Goal: Task Accomplishment & Management: Manage account settings

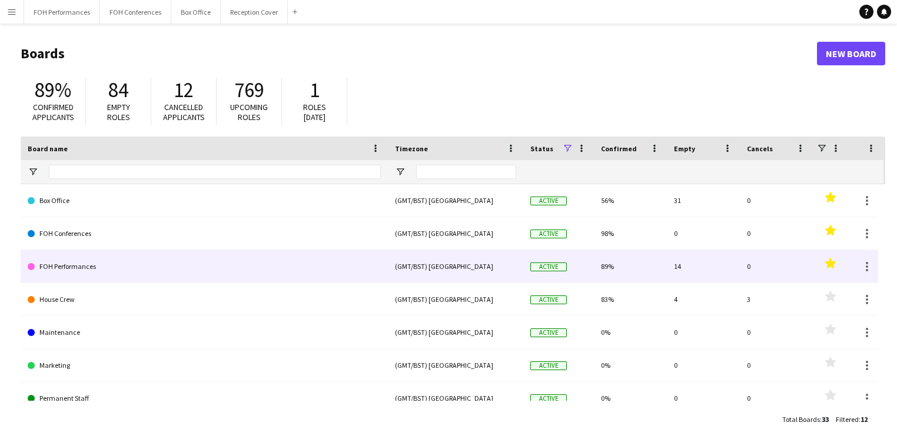
click at [69, 260] on link "FOH Performances" at bounding box center [204, 266] width 353 height 33
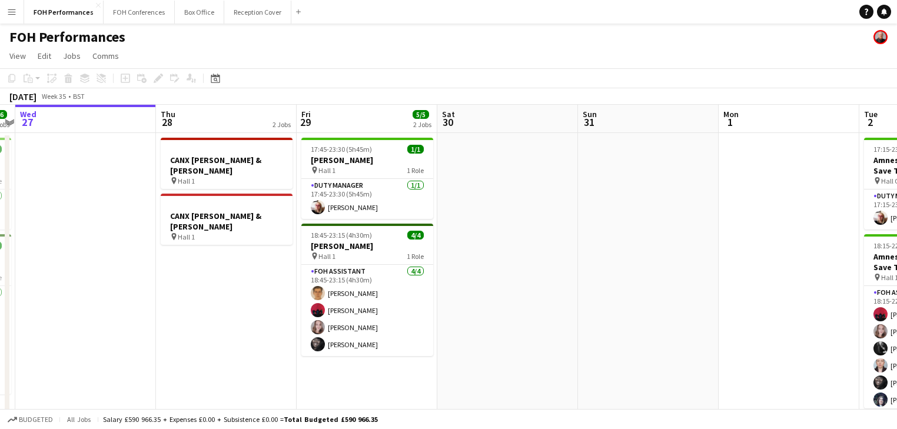
drag, startPoint x: 581, startPoint y: 251, endPoint x: 240, endPoint y: 247, distance: 341.3
click at [47, 231] on app-calendar-viewport "Sun 24 Mon 25 Tue 26 6/6 2 Jobs Wed 27 Thu 28 2 Jobs Fri 29 5/5 2 Jobs Sat 30 S…" at bounding box center [448, 280] width 897 height 351
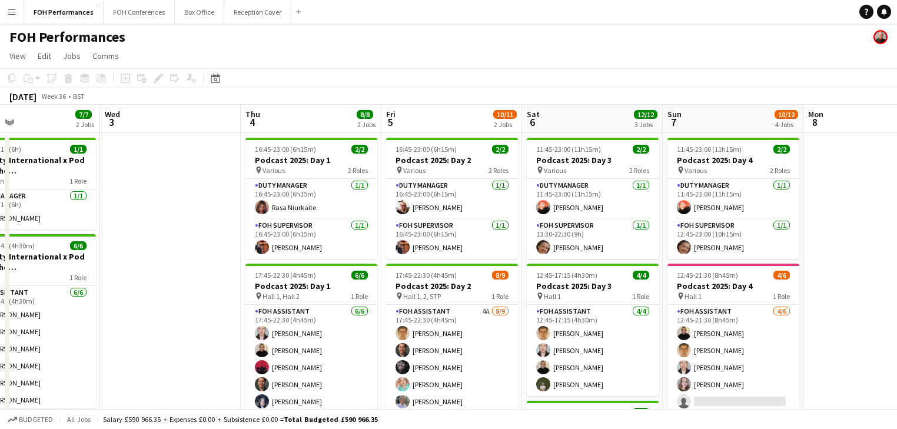
scroll to position [0, 460]
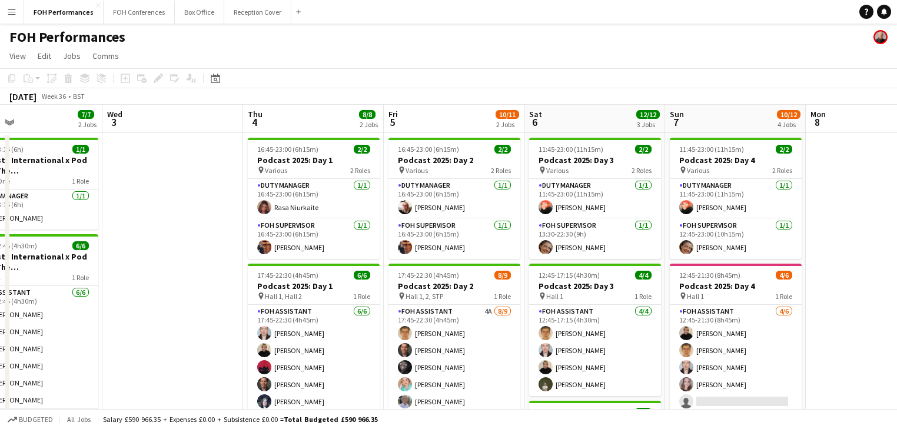
drag, startPoint x: 244, startPoint y: 281, endPoint x: 61, endPoint y: 231, distance: 189.7
click at [61, 231] on app-calendar-viewport "Sat 30 Sun 31 Mon 1 Tue 2 7/7 2 Jobs Wed 3 Thu 4 8/8 2 Jobs Fri 5 10/11 2 Jobs …" at bounding box center [448, 384] width 897 height 558
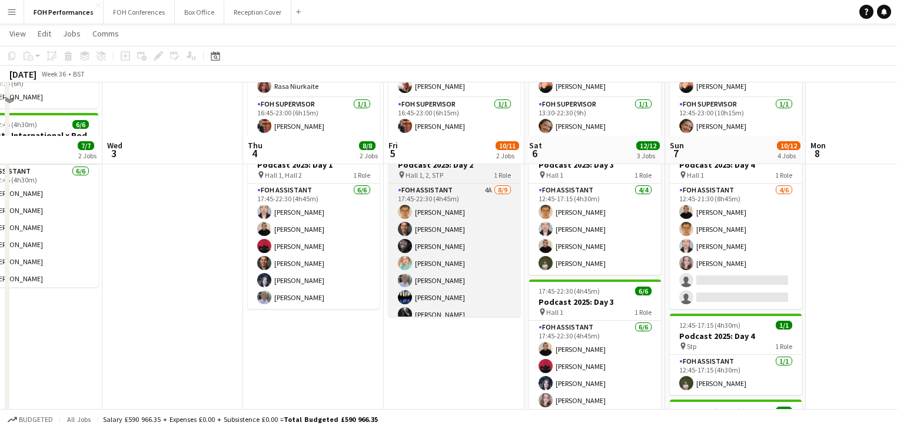
scroll to position [188, 0]
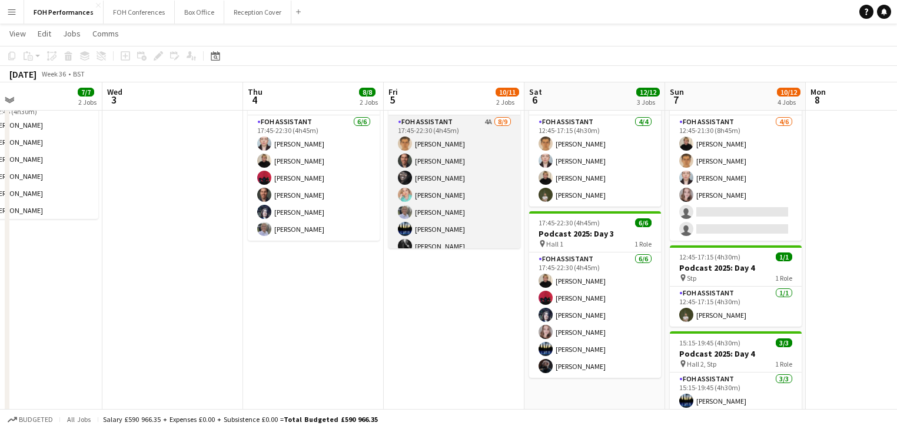
click at [451, 189] on app-card-role "FOH Assistant 4A [DATE] 17:45-22:30 (4h45m) [PERSON_NAME] [PERSON_NAME] [PERSON…" at bounding box center [454, 203] width 132 height 177
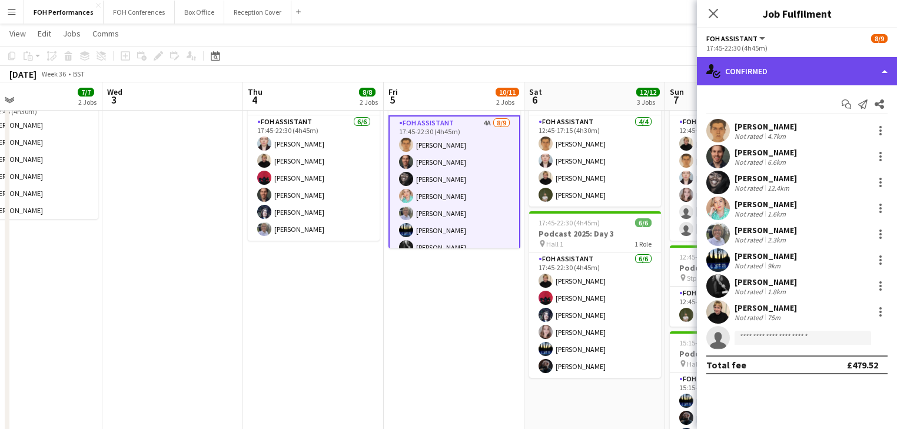
click at [780, 78] on div "single-neutral-actions-check-2 Confirmed" at bounding box center [797, 71] width 200 height 28
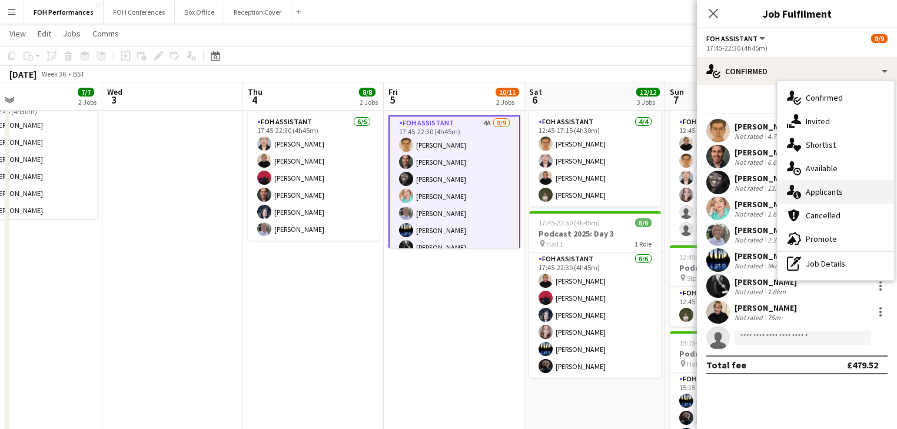
click at [836, 193] on div "single-neutral-actions-information Applicants" at bounding box center [835, 192] width 117 height 24
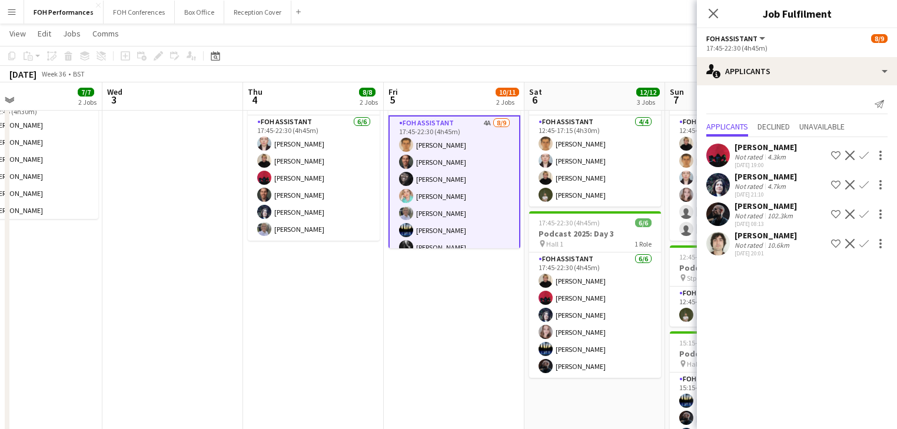
click at [426, 338] on app-date-cell "16:45-23:00 (6h15m) 2/2 Podcast 2025: Day 2 pin Various 2 Roles Duty Manager [D…" at bounding box center [454, 209] width 141 height 530
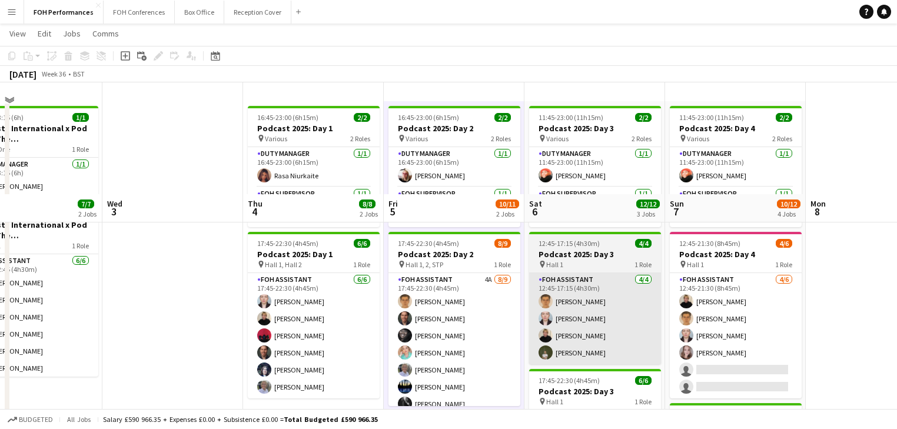
scroll to position [0, 0]
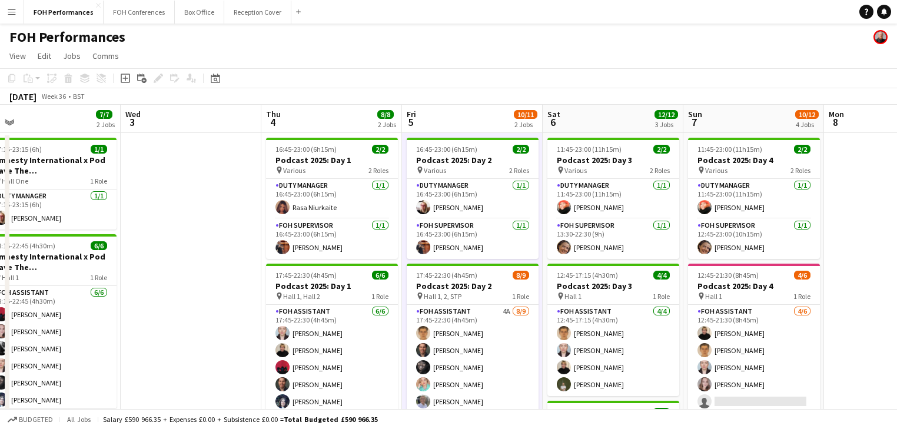
drag, startPoint x: 786, startPoint y: 328, endPoint x: 1095, endPoint y: 330, distance: 308.9
click at [897, 330] on html "Menu Boards Boards Boards All jobs Status Workforce Workforce My Workforce Recr…" at bounding box center [448, 341] width 897 height 683
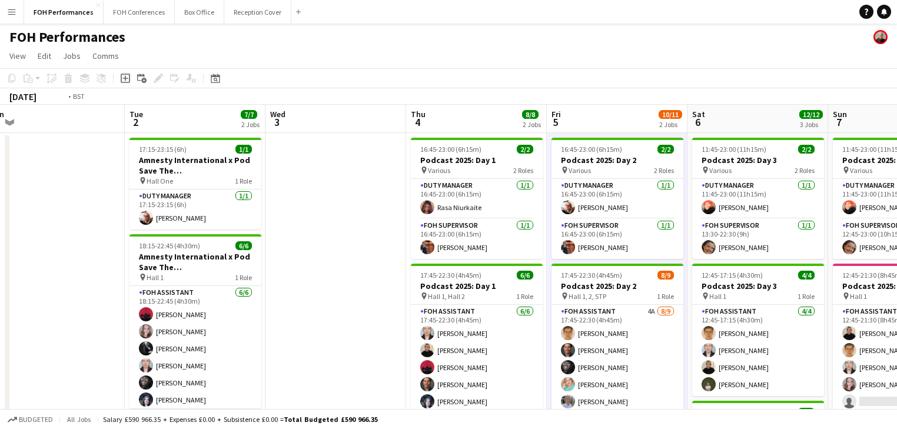
drag, startPoint x: 317, startPoint y: 335, endPoint x: 743, endPoint y: 301, distance: 427.4
click at [743, 301] on app-calendar-viewport "Sat 30 Sun 31 Mon 1 Tue 2 7/7 2 Jobs Wed 3 Thu 4 8/8 2 Jobs Fri 5 10/11 2 Jobs …" at bounding box center [448, 384] width 897 height 558
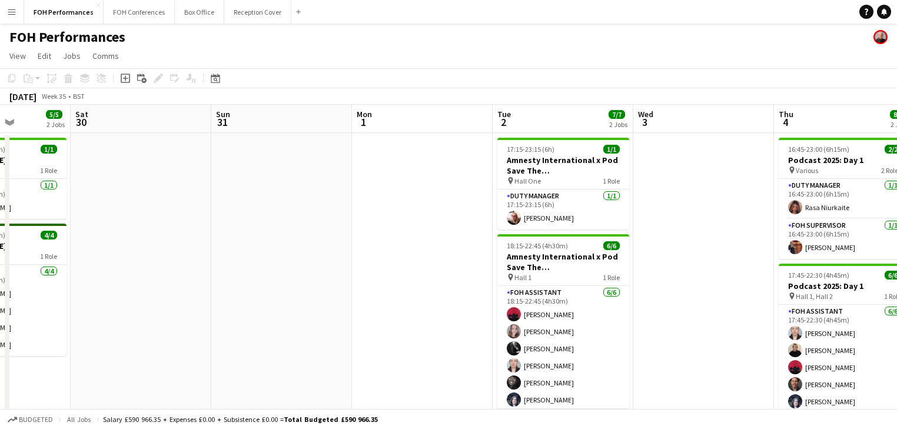
drag, startPoint x: 325, startPoint y: 307, endPoint x: 688, endPoint y: 304, distance: 363.1
click at [740, 302] on app-calendar-viewport "Wed 27 Thu 28 2 Jobs Fri 29 5/5 2 Jobs Sat 30 Sun 31 Mon 1 Tue 2 7/7 2 Jobs Wed…" at bounding box center [448, 384] width 897 height 558
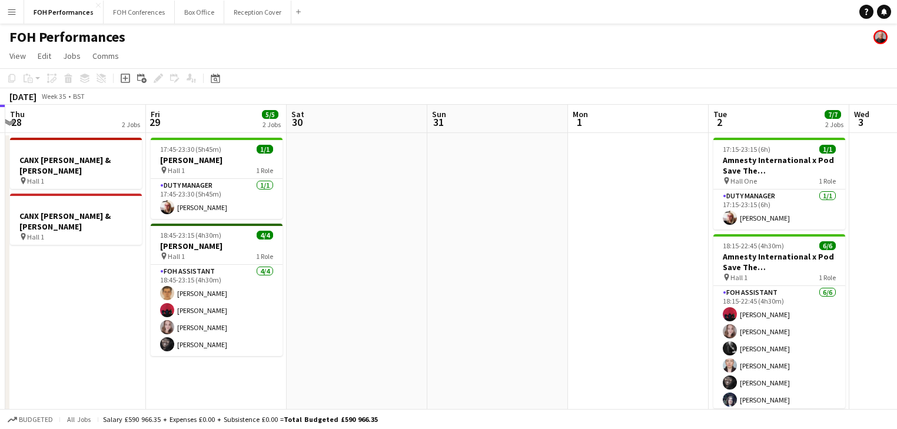
drag, startPoint x: 505, startPoint y: 308, endPoint x: 220, endPoint y: 289, distance: 286.0
click at [224, 290] on app-calendar-viewport "Mon 25 Tue 26 6/6 2 Jobs Wed 27 Thu 28 2 Jobs Fri 29 5/5 2 Jobs Sat 30 Sun 31 M…" at bounding box center [448, 384] width 897 height 558
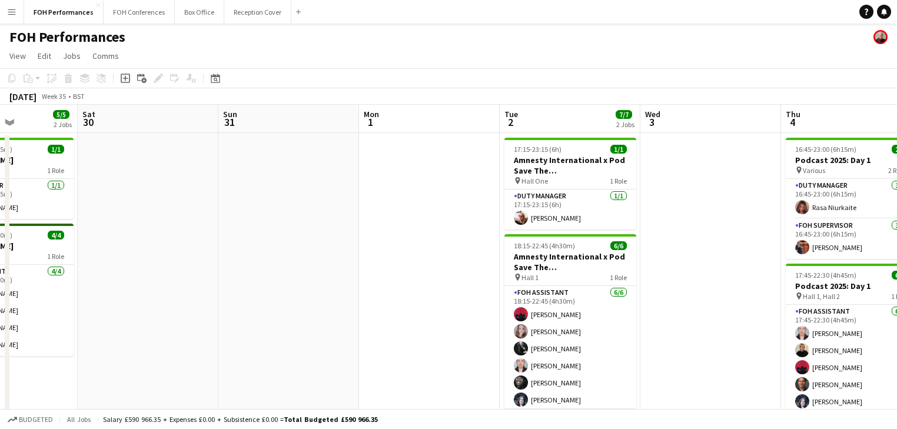
drag, startPoint x: 271, startPoint y: 278, endPoint x: 226, endPoint y: 249, distance: 53.2
click at [226, 249] on app-calendar-viewport "Tue 26 6/6 2 Jobs Wed 27 Thu 28 2 Jobs Fri 29 5/5 2 Jobs Sat 30 Sun 31 Mon 1 Tu…" at bounding box center [448, 384] width 897 height 558
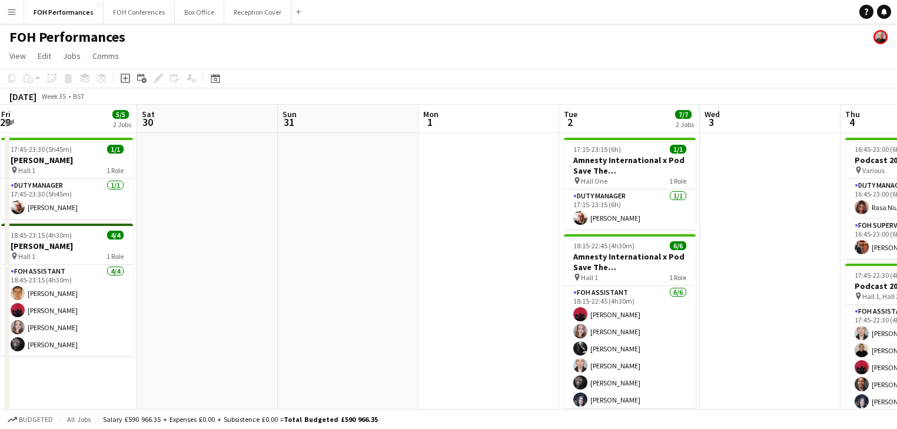
drag, startPoint x: 395, startPoint y: 245, endPoint x: 235, endPoint y: 219, distance: 162.6
click at [200, 222] on app-calendar-viewport "Tue 26 6/6 2 Jobs Wed 27 Thu 28 2 Jobs Fri 29 5/5 2 Jobs Sat 30 Sun 31 Mon 1 Tu…" at bounding box center [448, 384] width 897 height 558
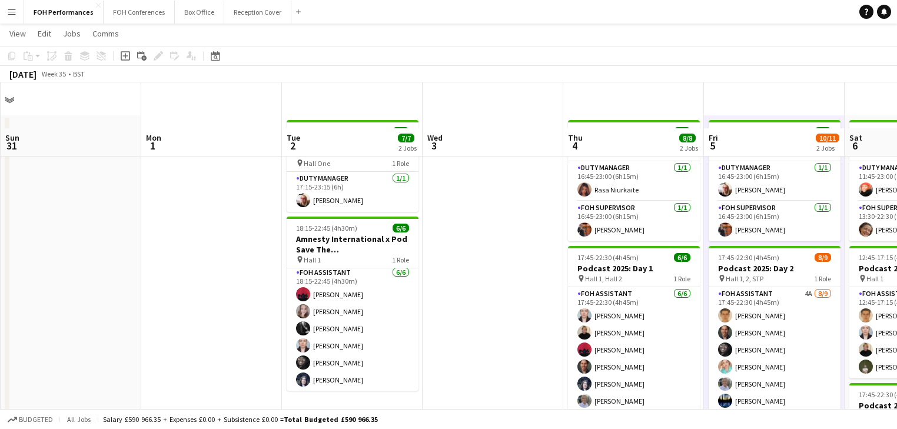
scroll to position [0, 0]
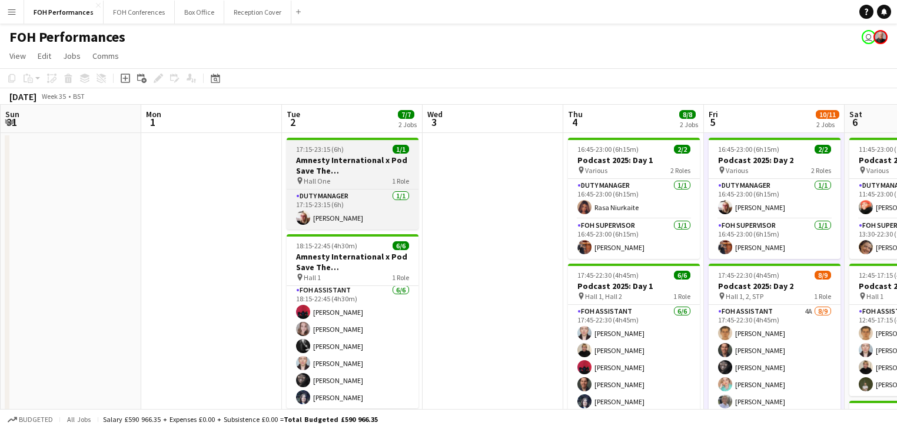
click at [325, 158] on h3 "Amnesty International x Pod Save The [GEOGRAPHIC_DATA]" at bounding box center [353, 165] width 132 height 21
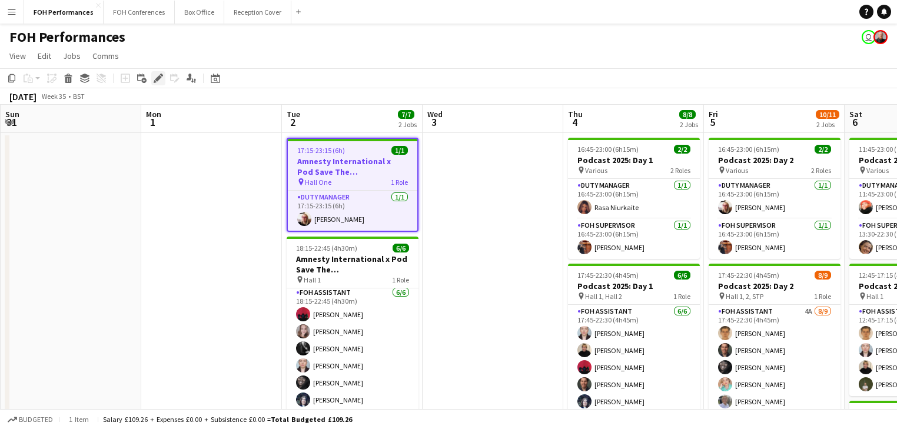
click at [159, 75] on icon at bounding box center [158, 78] width 6 height 6
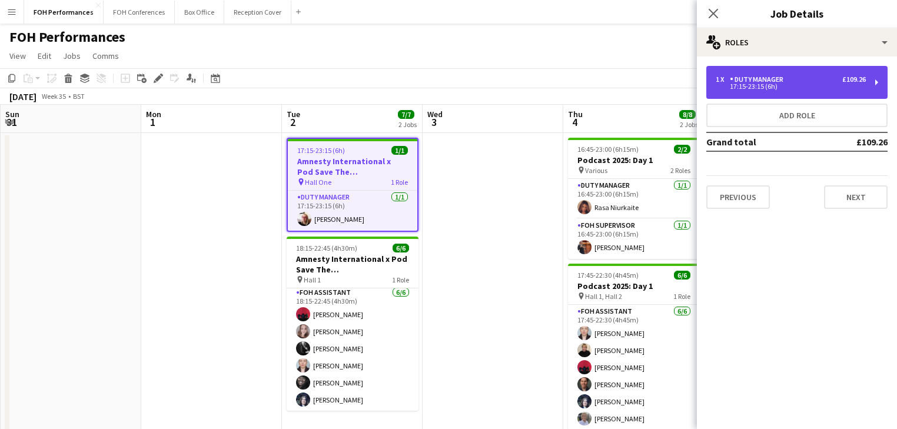
click at [781, 87] on div "17:15-23:15 (6h)" at bounding box center [790, 87] width 150 height 6
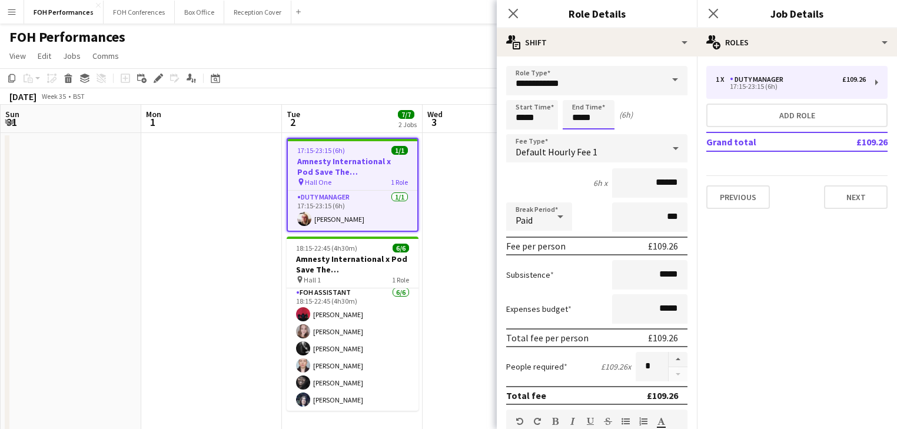
click at [574, 118] on input "*****" at bounding box center [589, 114] width 52 height 29
click at [577, 131] on div at bounding box center [577, 135] width 24 height 12
click at [605, 134] on div at bounding box center [600, 135] width 24 height 12
click at [601, 94] on div at bounding box center [600, 94] width 24 height 12
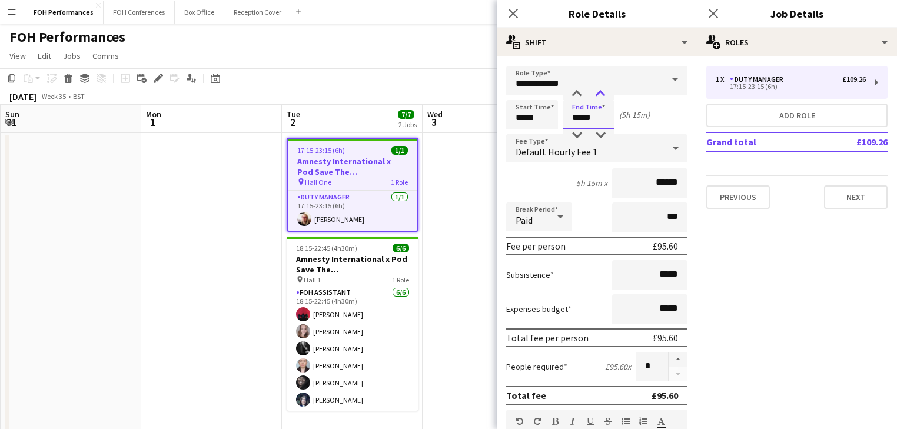
type input "*****"
click at [602, 94] on div at bounding box center [600, 94] width 24 height 12
click at [477, 250] on app-date-cell at bounding box center [492, 398] width 141 height 530
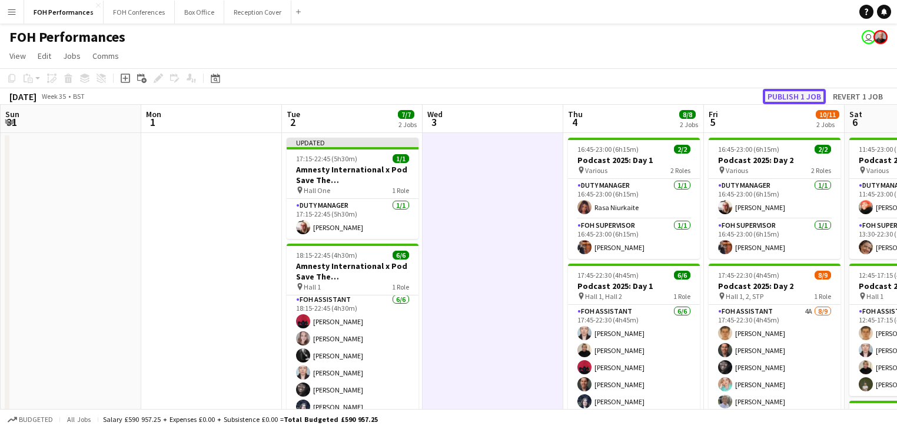
click at [780, 92] on button "Publish 1 job" at bounding box center [794, 96] width 63 height 15
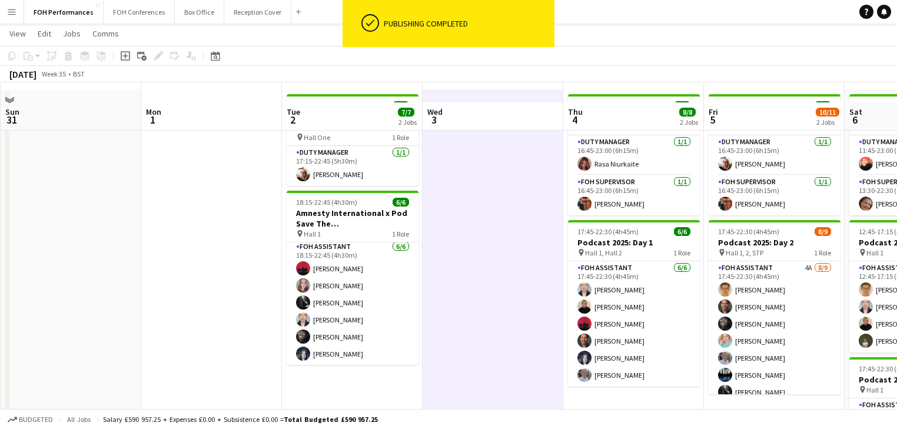
scroll to position [62, 0]
